Goal: Task Accomplishment & Management: Complete application form

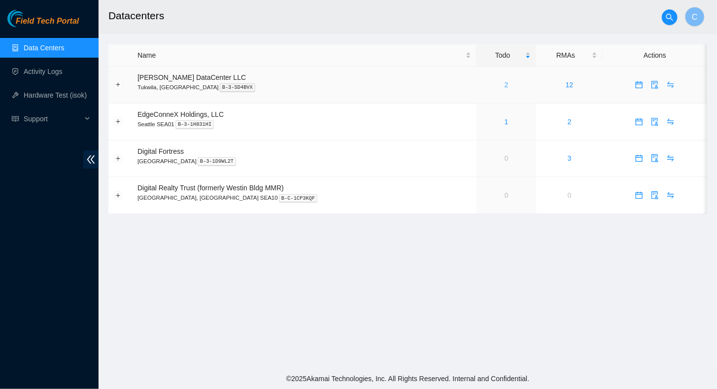
click at [500, 83] on link "2" at bounding box center [507, 85] width 4 height 8
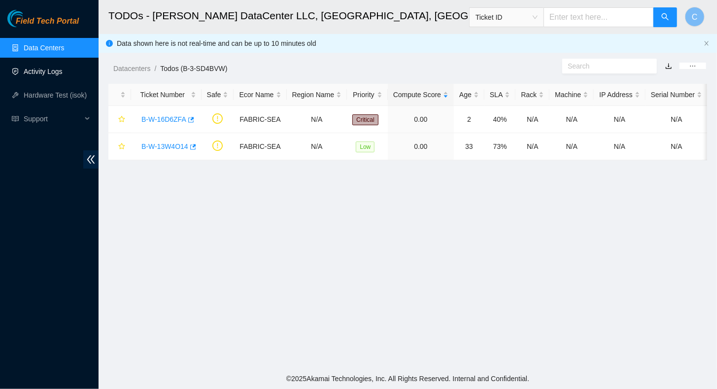
click at [40, 70] on link "Activity Logs" at bounding box center [43, 72] width 39 height 8
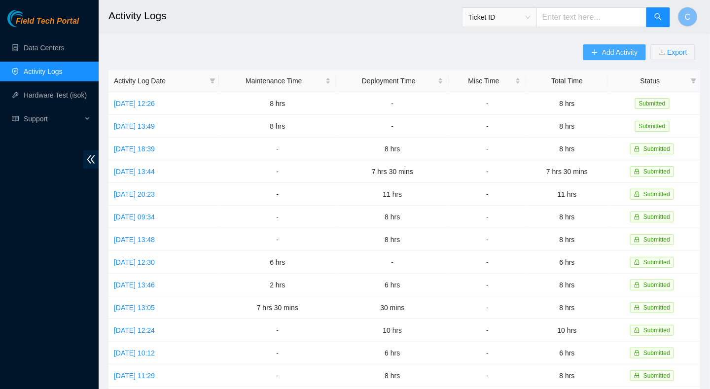
click at [500, 45] on button "Add Activity" at bounding box center [614, 52] width 62 height 16
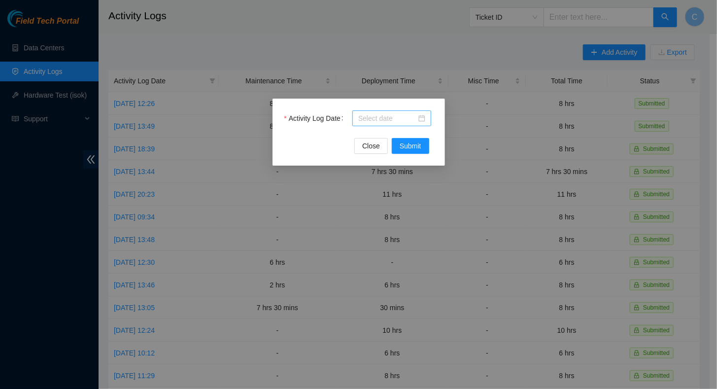
click at [370, 114] on input "Activity Log Date" at bounding box center [387, 118] width 58 height 11
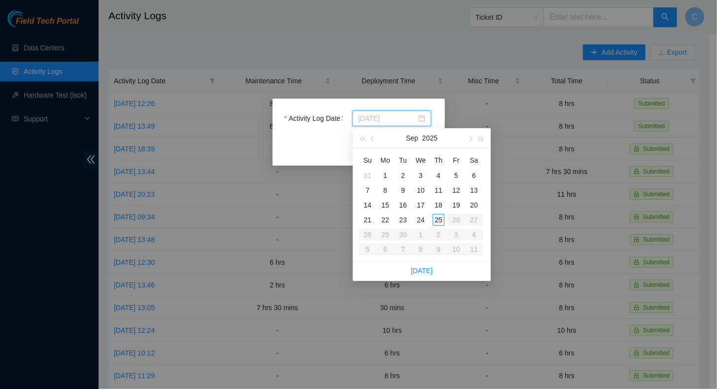
type input "[DATE]"
click at [436, 219] on div "25" at bounding box center [439, 220] width 12 height 12
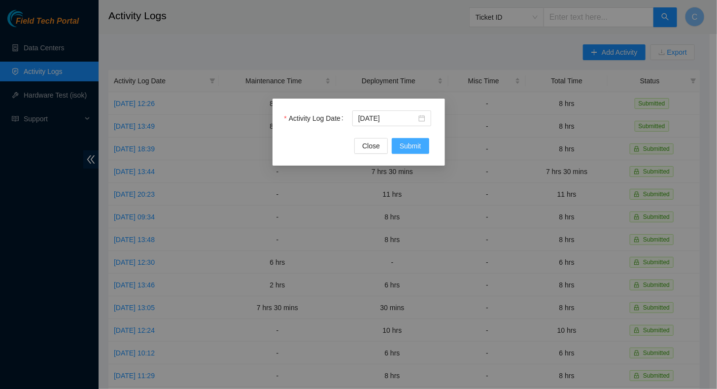
click at [407, 146] on span "Submit" at bounding box center [411, 145] width 22 height 11
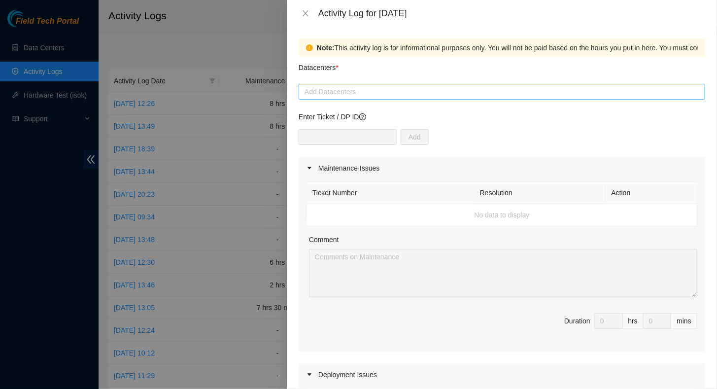
click at [334, 93] on div at bounding box center [502, 92] width 402 height 12
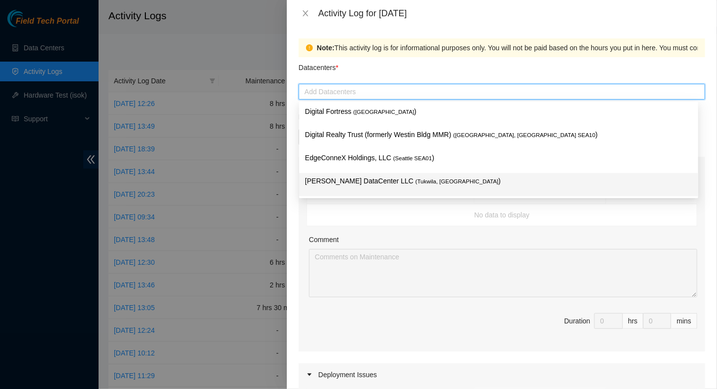
click at [327, 178] on p "[PERSON_NAME] DataCenter LLC ( [GEOGRAPHIC_DATA], [GEOGRAPHIC_DATA] )" at bounding box center [498, 180] width 387 height 11
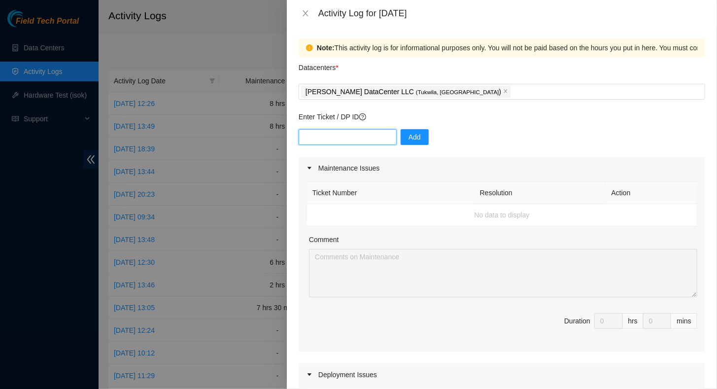
click at [346, 139] on input "text" at bounding box center [348, 137] width 98 height 16
type input "dp85243"
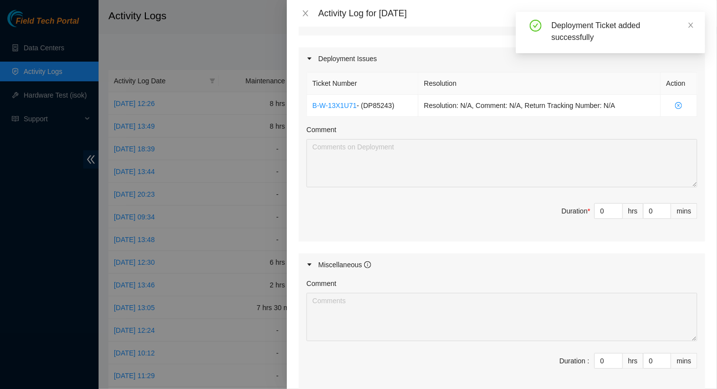
scroll to position [246, 0]
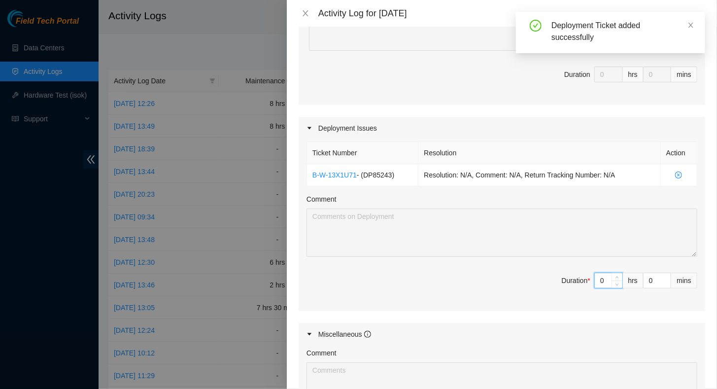
drag, startPoint x: 600, startPoint y: 278, endPoint x: 562, endPoint y: 281, distance: 37.6
click at [500, 280] on span "Duration * 0 hrs 0 mins" at bounding box center [502, 287] width 391 height 28
type input "8"
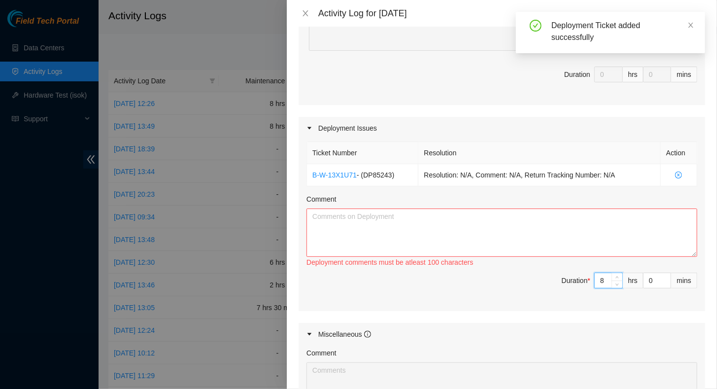
type input "8"
drag, startPoint x: 449, startPoint y: 222, endPoint x: 454, endPoint y: 222, distance: 5.9
click at [449, 222] on textarea "Comment" at bounding box center [502, 232] width 391 height 48
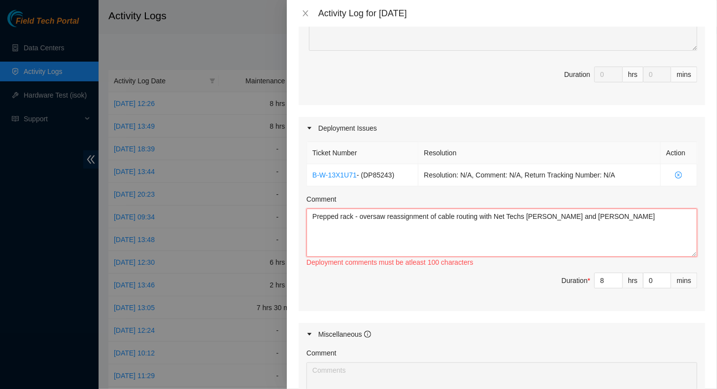
click at [500, 218] on textarea "Prepped rack - oversaw reassignment of cable routing with Net Techs [PERSON_NAM…" at bounding box center [502, 232] width 391 height 48
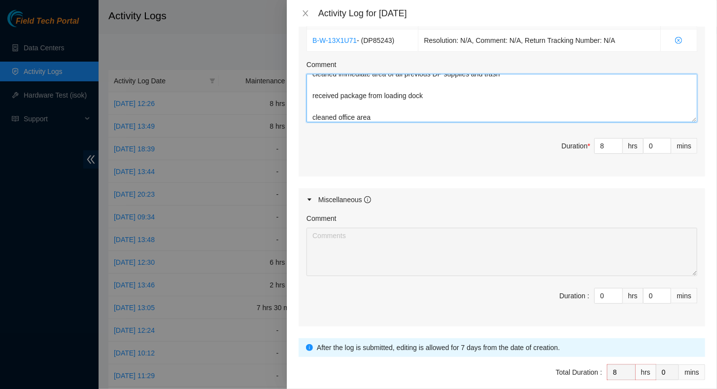
scroll to position [422, 0]
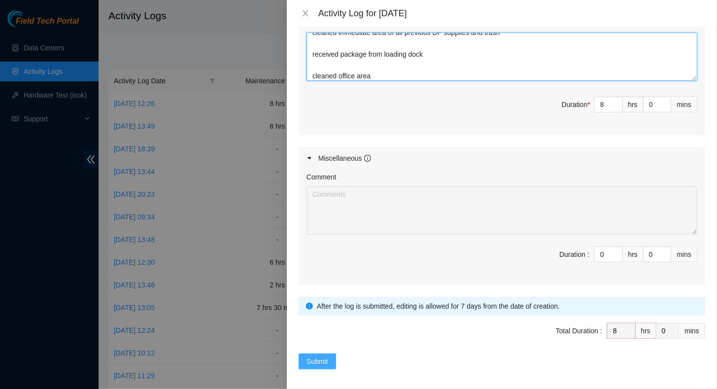
type textarea "Prepped rack - oversaw reassignment of cable routing with Net Techs [PERSON_NAM…"
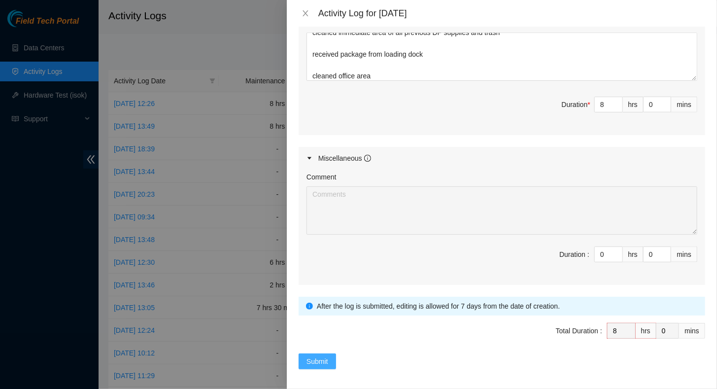
click at [315, 280] on span "Submit" at bounding box center [318, 361] width 22 height 11
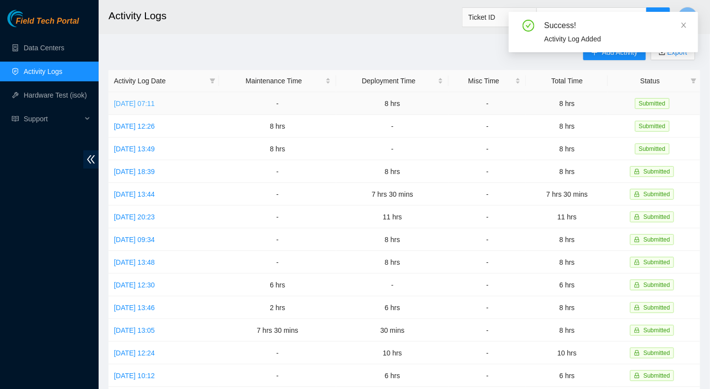
click at [140, 106] on link "[DATE] 07:11" at bounding box center [134, 104] width 41 height 8
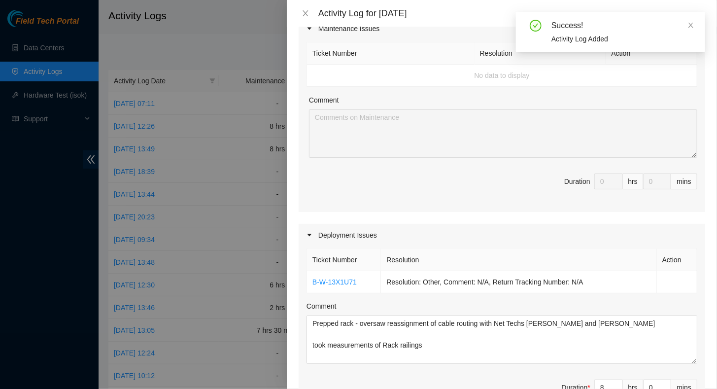
scroll to position [246, 0]
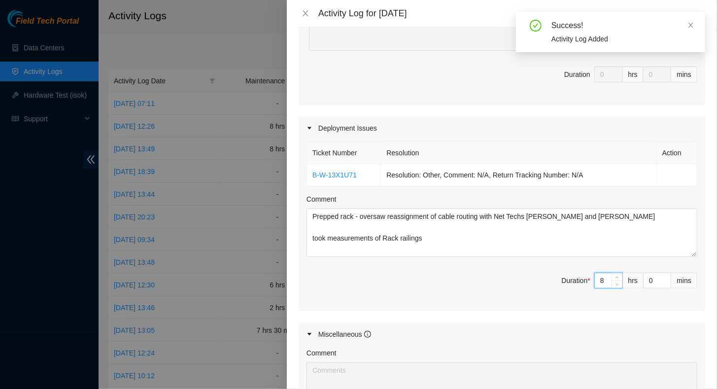
drag, startPoint x: 604, startPoint y: 283, endPoint x: 583, endPoint y: 283, distance: 21.2
click at [500, 280] on span "Duration * 8 hrs 0 mins" at bounding box center [502, 287] width 391 height 28
type input "6"
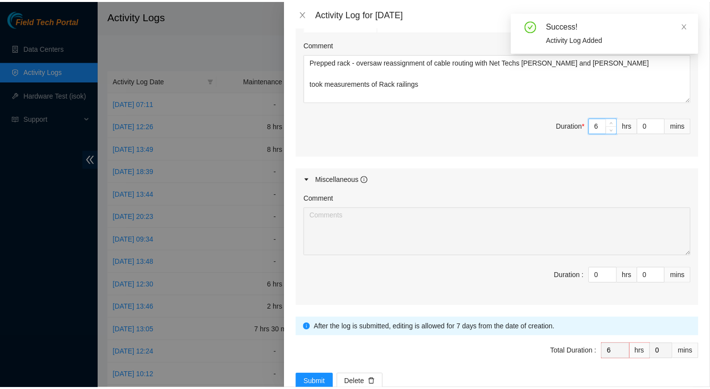
scroll to position [422, 0]
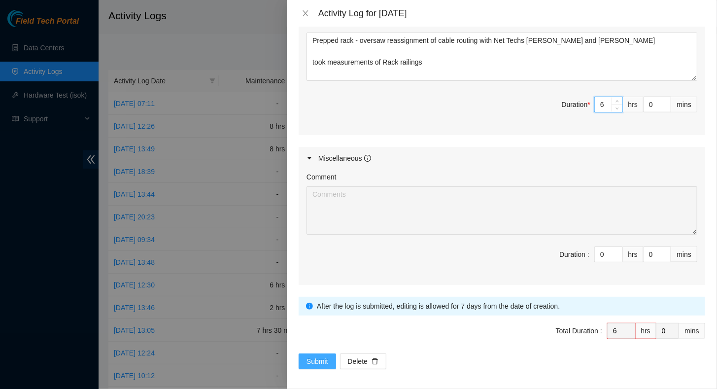
type input "6"
click at [328, 280] on button "Submit" at bounding box center [317, 361] width 37 height 16
